Goal: Navigation & Orientation: Find specific page/section

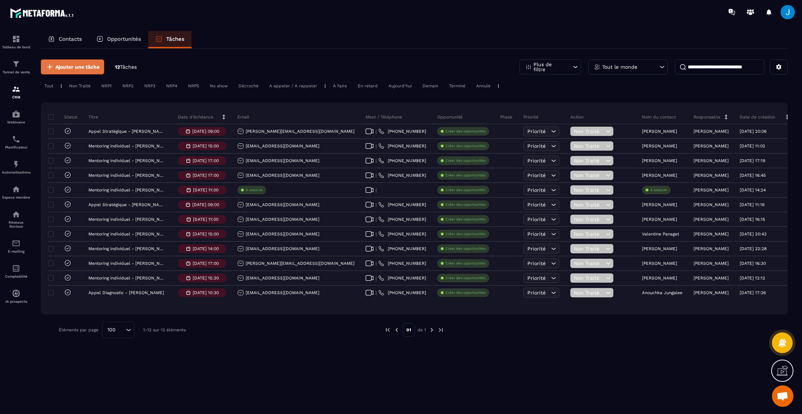
click at [76, 67] on span "Ajouter une tâche" at bounding box center [77, 66] width 44 height 7
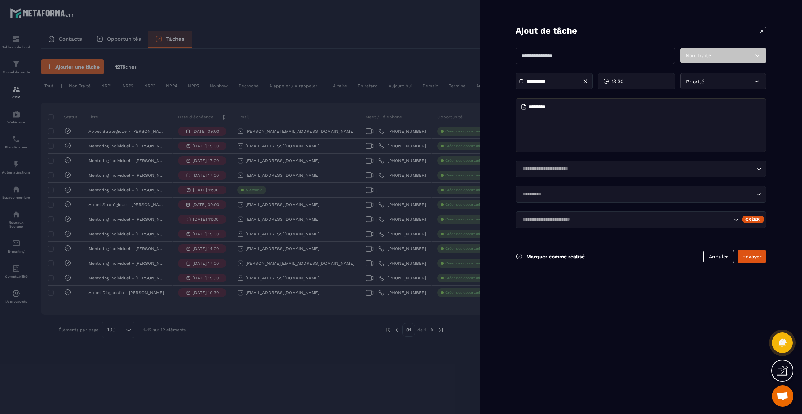
click at [626, 219] on input "Search for option" at bounding box center [626, 220] width 212 height 8
click at [749, 220] on div "Créer" at bounding box center [753, 219] width 23 height 7
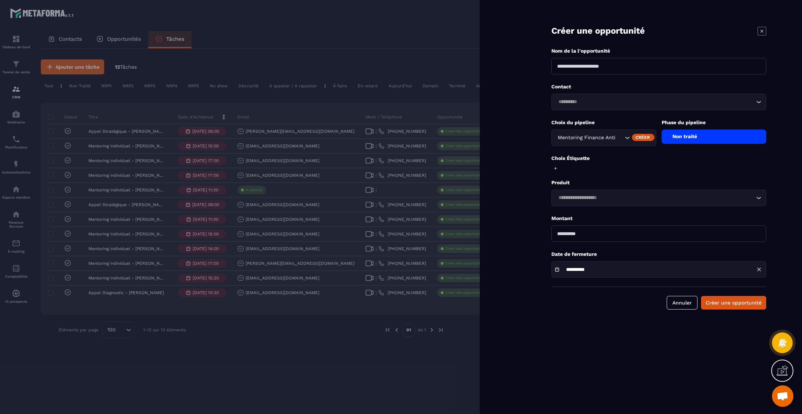
click at [644, 136] on div "Créer" at bounding box center [643, 137] width 23 height 7
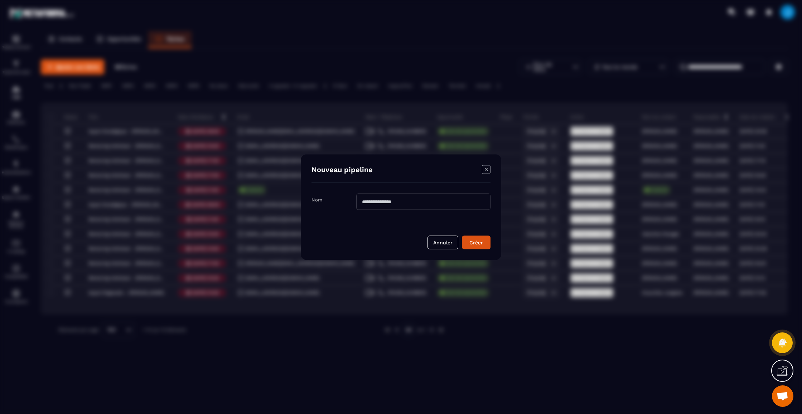
click at [444, 201] on input "Modal window" at bounding box center [423, 201] width 134 height 16
click at [489, 171] on div "Modal window" at bounding box center [486, 170] width 9 height 10
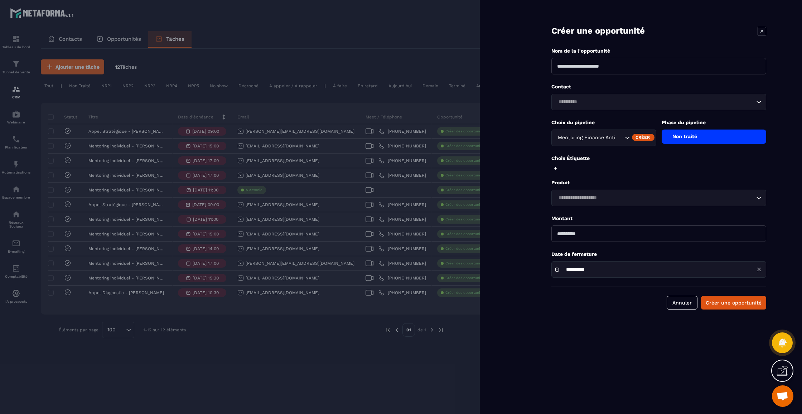
click at [763, 33] on icon at bounding box center [761, 31] width 9 height 9
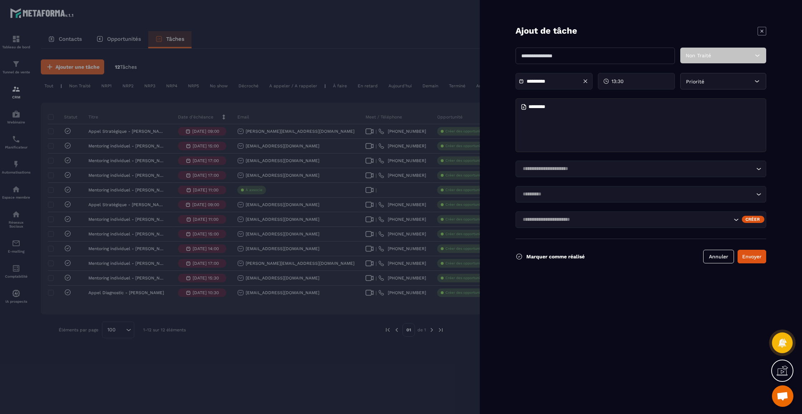
click at [760, 29] on icon at bounding box center [761, 31] width 9 height 9
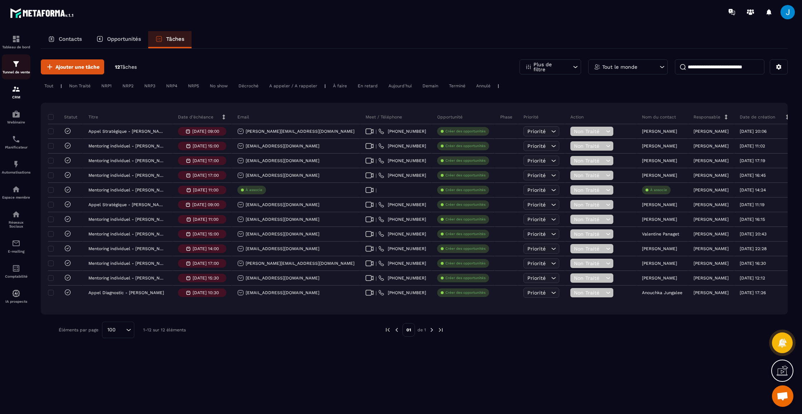
click at [21, 72] on p "Tunnel de vente" at bounding box center [16, 72] width 29 height 4
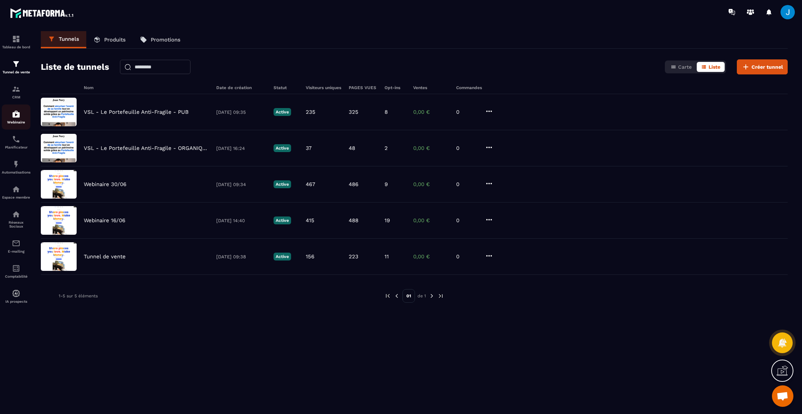
click at [13, 120] on div "Webinaire" at bounding box center [16, 117] width 29 height 14
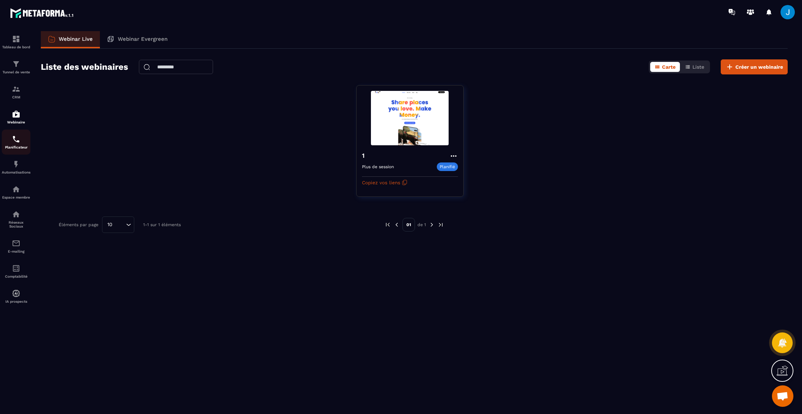
click at [15, 146] on p "Planificateur" at bounding box center [16, 147] width 29 height 4
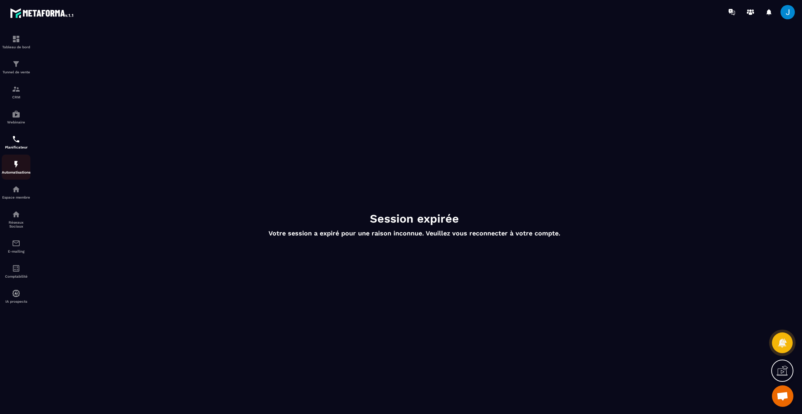
click at [14, 165] on img at bounding box center [16, 164] width 9 height 9
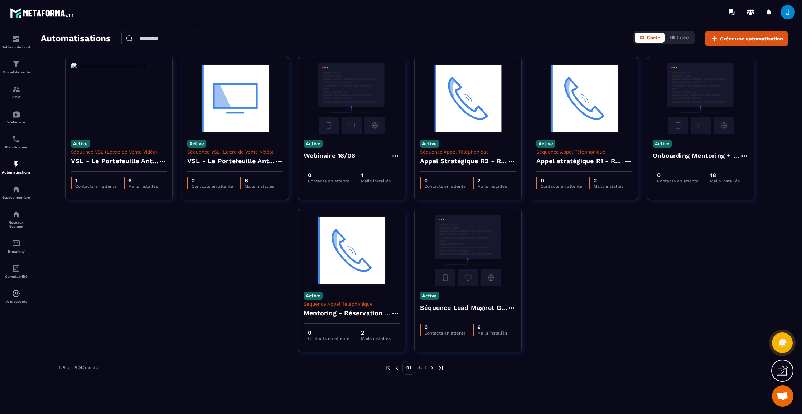
scroll to position [0, 0]
click at [15, 195] on p "Espace membre" at bounding box center [16, 197] width 29 height 4
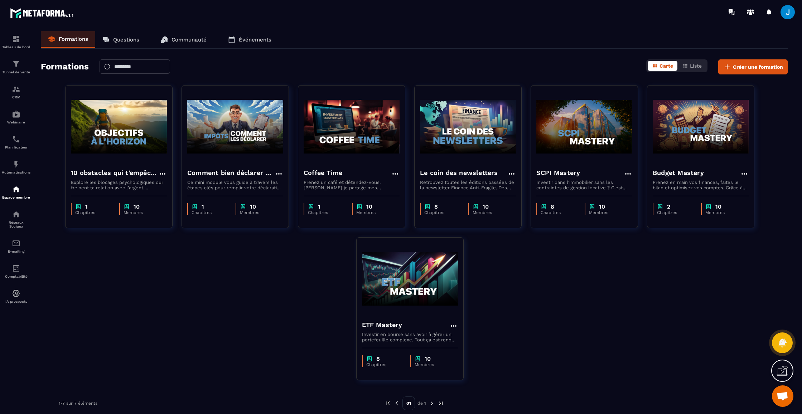
click at [268, 270] on div "10 obstacles qui t'empêche de vivre ta vie Explore les blocages psychologiques …" at bounding box center [414, 237] width 747 height 304
click at [689, 276] on div "10 obstacles qui t'empêche de vivre ta vie Explore les blocages psychologiques …" at bounding box center [414, 237] width 747 height 304
